Goal: Task Accomplishment & Management: Use online tool/utility

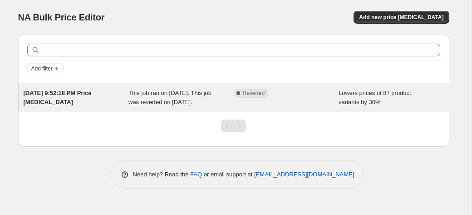
click at [273, 102] on div "Complete Reverted" at bounding box center [286, 98] width 105 height 18
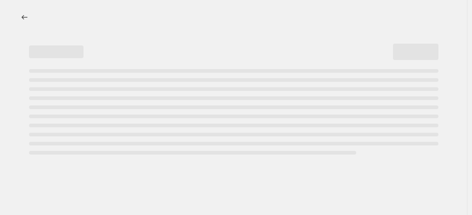
select select "percentage"
select select "collection"
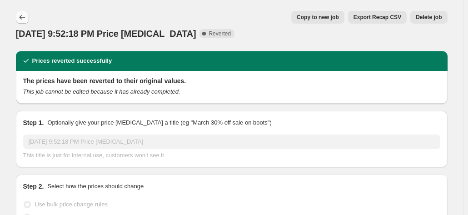
click at [27, 19] on icon "Price change jobs" at bounding box center [22, 17] width 9 height 9
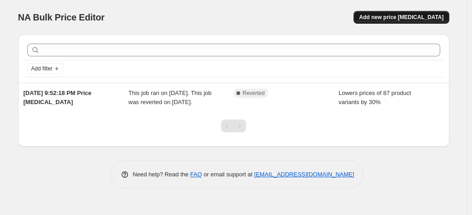
click at [403, 19] on span "Add new price change job" at bounding box center [401, 17] width 84 height 7
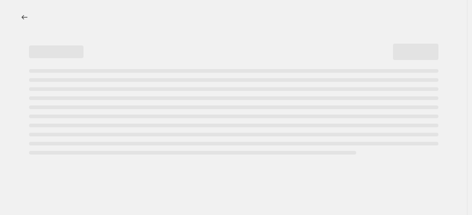
select select "percentage"
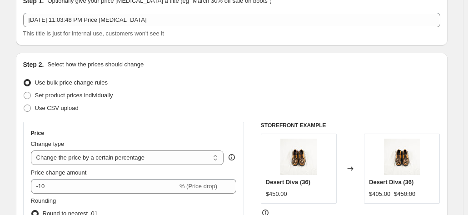
scroll to position [91, 0]
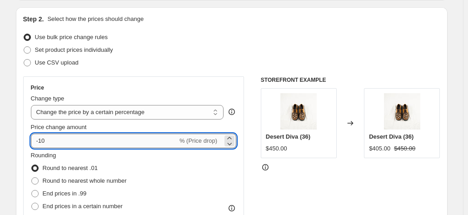
click at [45, 139] on input "-10" at bounding box center [104, 141] width 147 height 15
click at [72, 144] on input "-10" at bounding box center [104, 141] width 147 height 15
type input "-1"
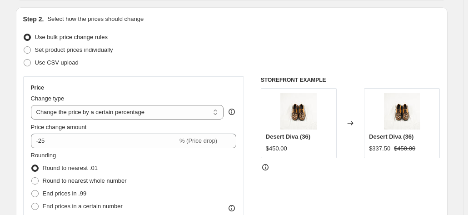
click at [248, 132] on div "Price Change type Change the price to a certain amount Change the price by a ce…" at bounding box center [231, 187] width 417 height 223
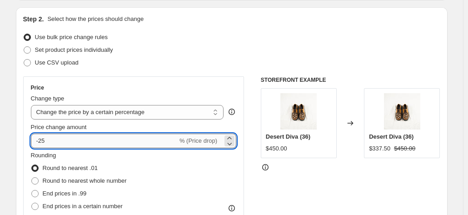
click at [58, 142] on input "-25" at bounding box center [104, 141] width 147 height 15
click at [248, 128] on div "Price Change type Change the price to a certain amount Change the price by a ce…" at bounding box center [231, 187] width 417 height 223
click at [114, 139] on input "-20" at bounding box center [104, 141] width 147 height 15
type input "-25"
click at [253, 134] on div "Price Change type Change the price to a certain amount Change the price by a ce…" at bounding box center [231, 187] width 417 height 223
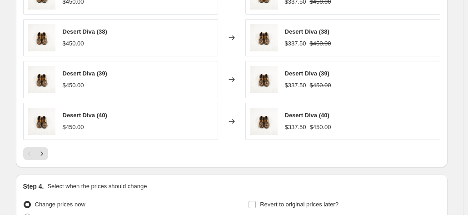
scroll to position [691, 0]
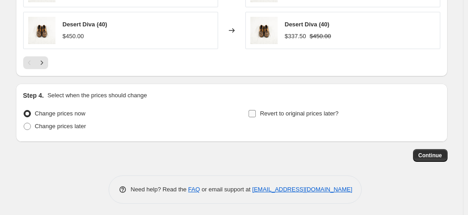
click at [254, 112] on input "Revert to original prices later?" at bounding box center [251, 113] width 7 height 7
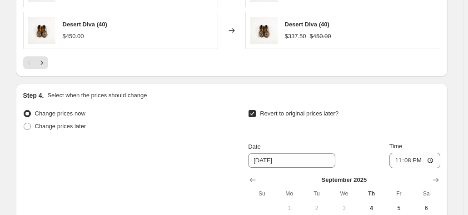
click at [253, 111] on input "Revert to original prices later?" at bounding box center [251, 113] width 7 height 7
checkbox input "false"
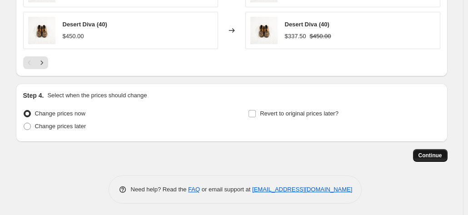
click at [428, 155] on span "Continue" at bounding box center [430, 155] width 24 height 7
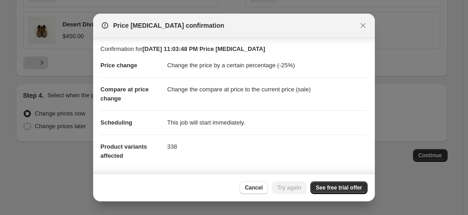
scroll to position [0, 0]
click at [257, 192] on button "Cancel" at bounding box center [253, 187] width 29 height 13
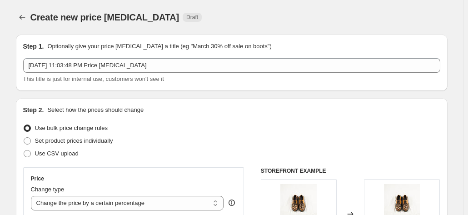
scroll to position [691, 0]
